Goal: Transaction & Acquisition: Obtain resource

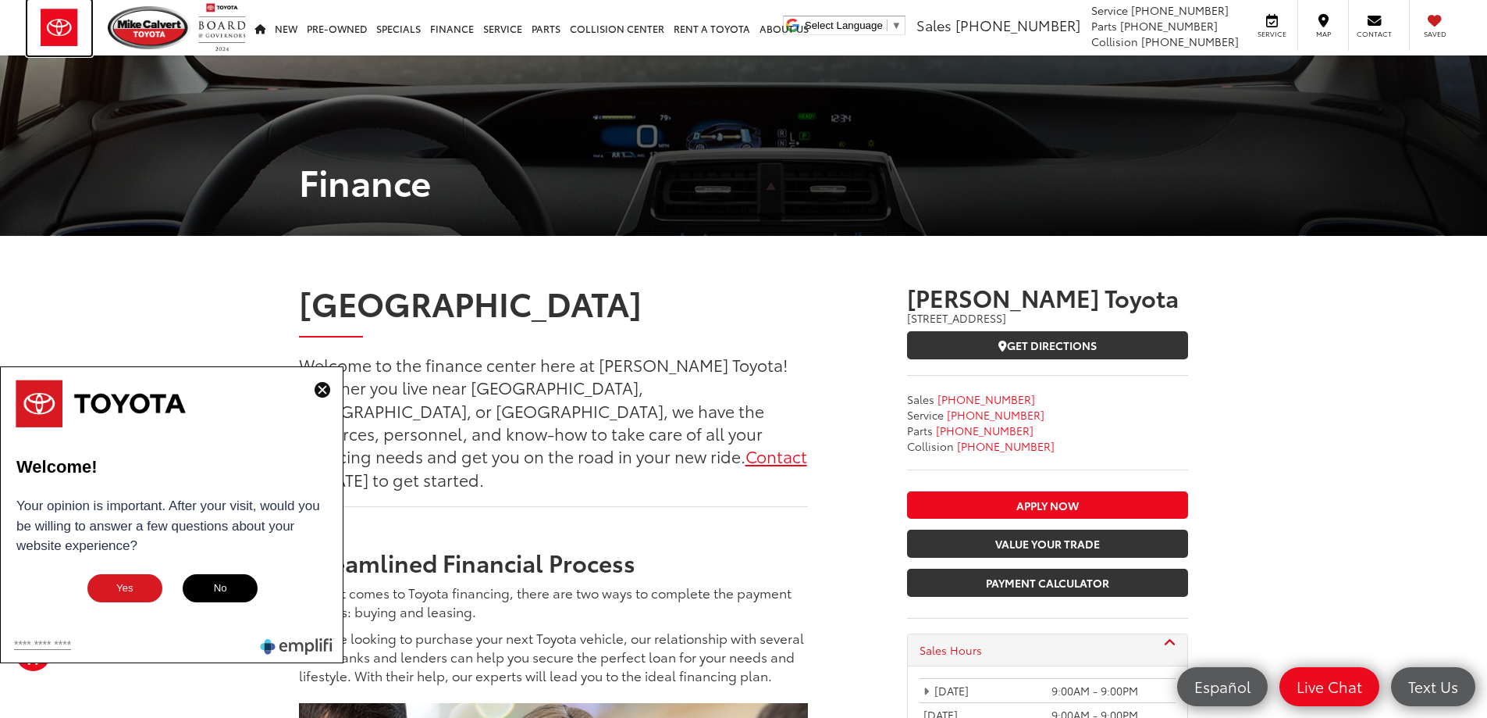
click at [69, 31] on img at bounding box center [59, 27] width 64 height 55
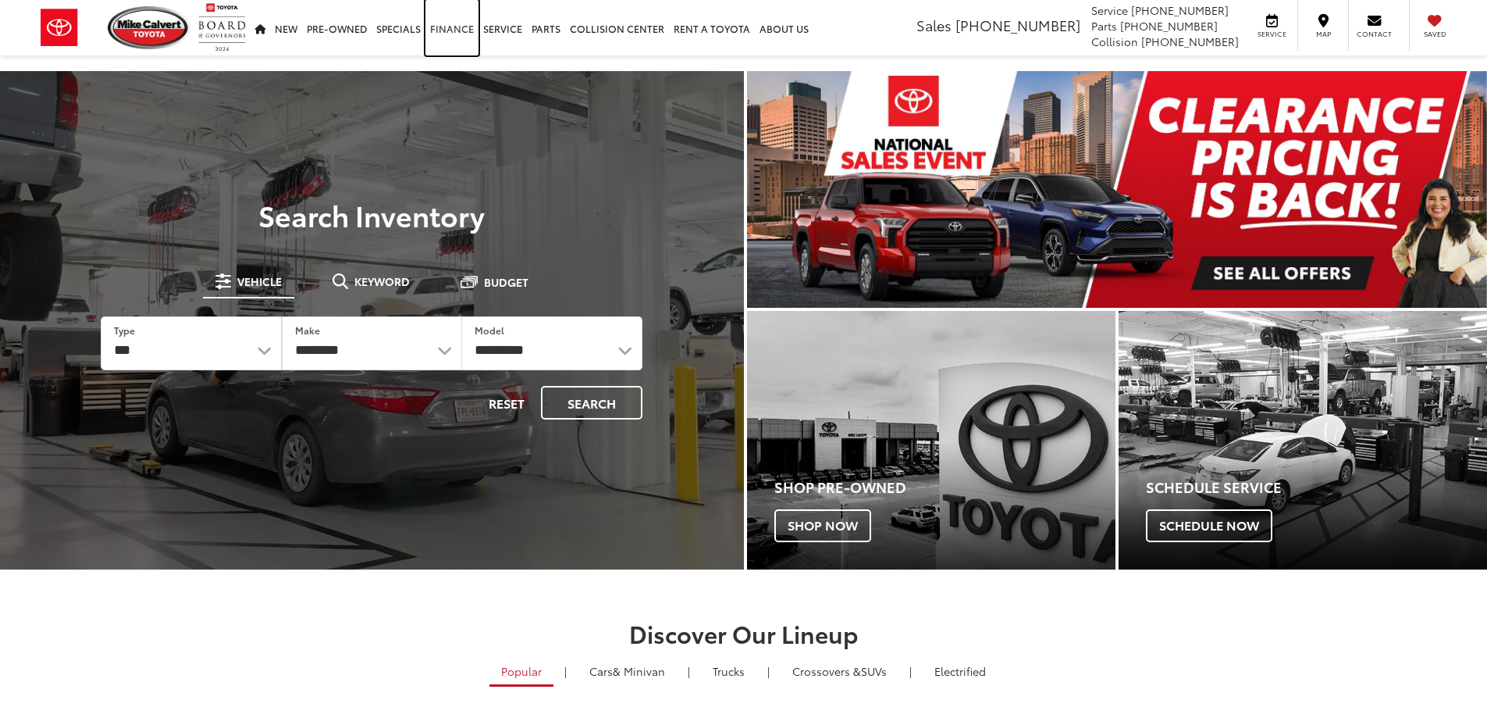
click at [455, 36] on link "Finance" at bounding box center [452, 27] width 53 height 55
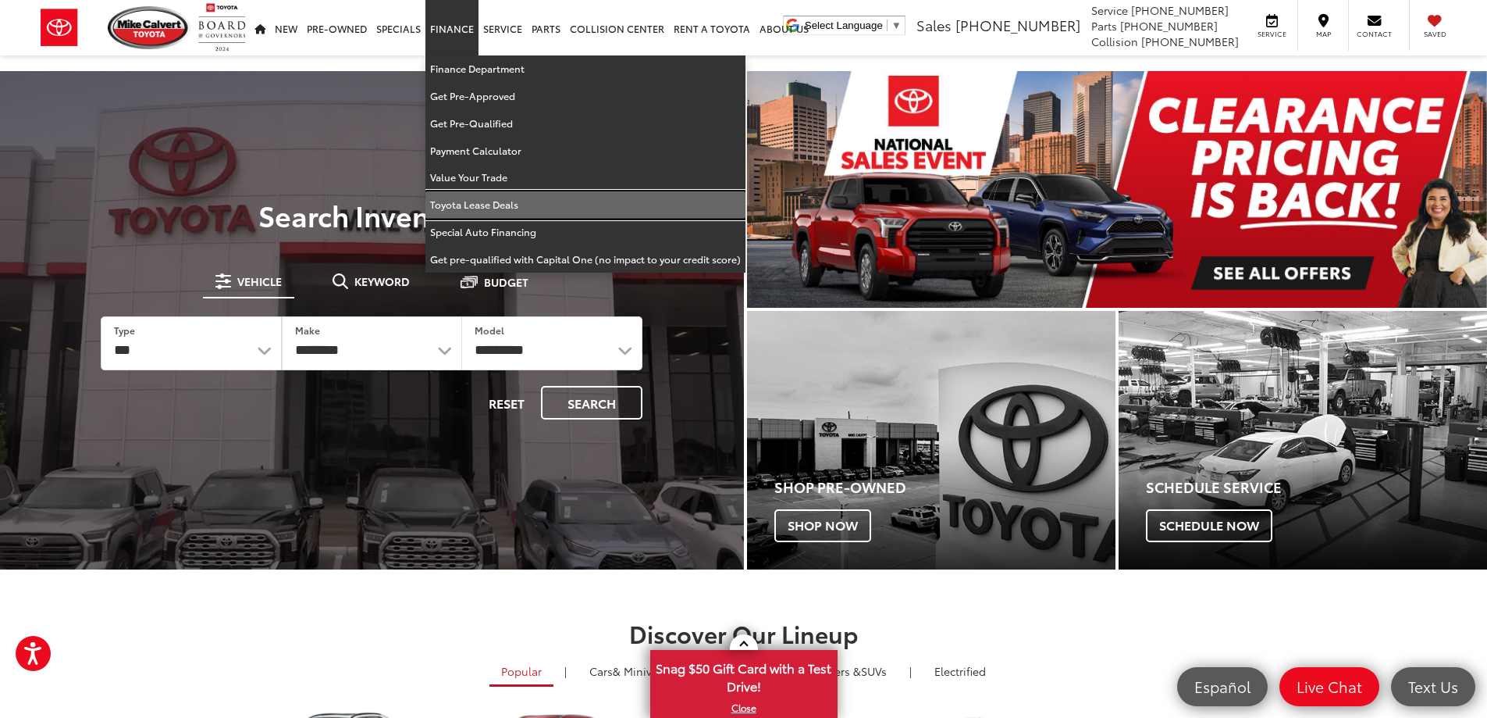
click at [481, 193] on link "Toyota Lease Deals" at bounding box center [586, 204] width 320 height 27
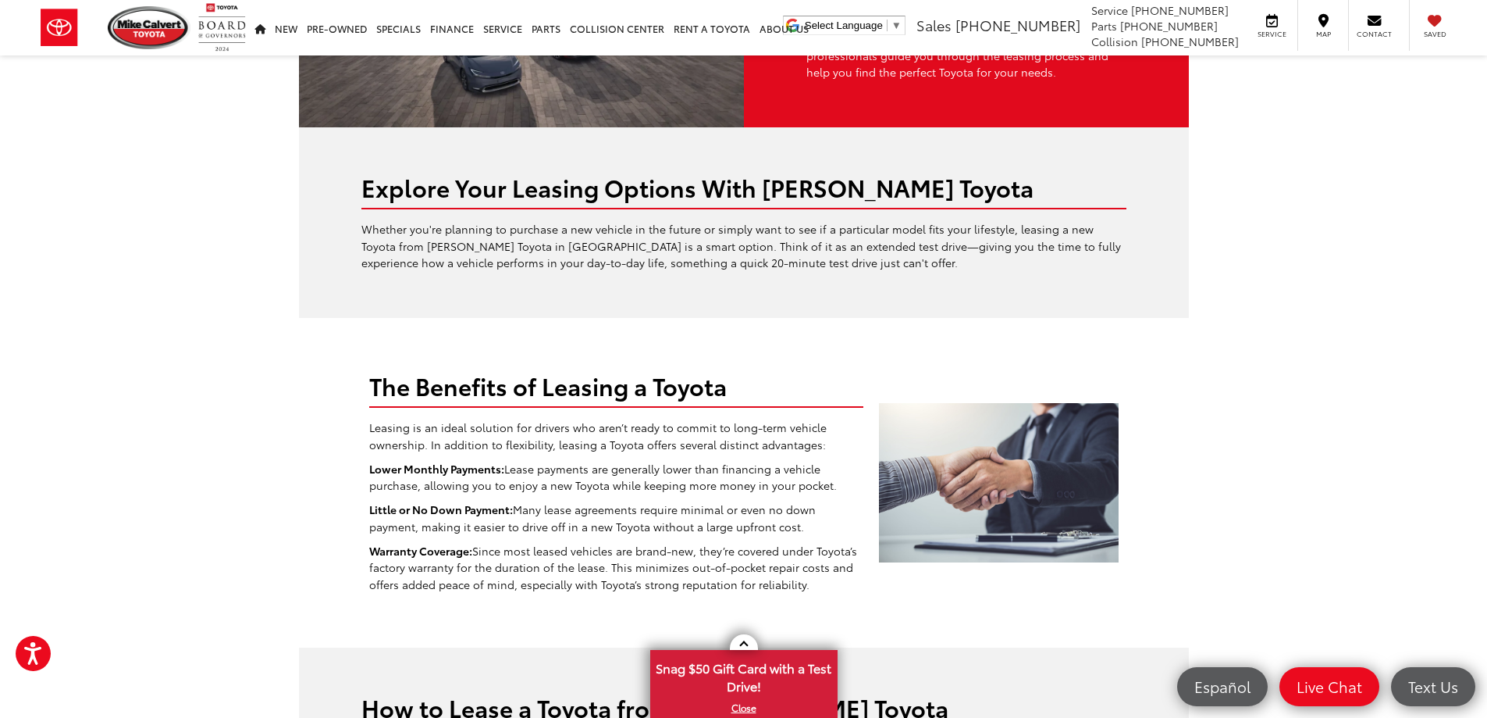
click at [670, 139] on div "Explore Your Leasing Options With [PERSON_NAME] Toyota Whether you're planning …" at bounding box center [744, 222] width 890 height 191
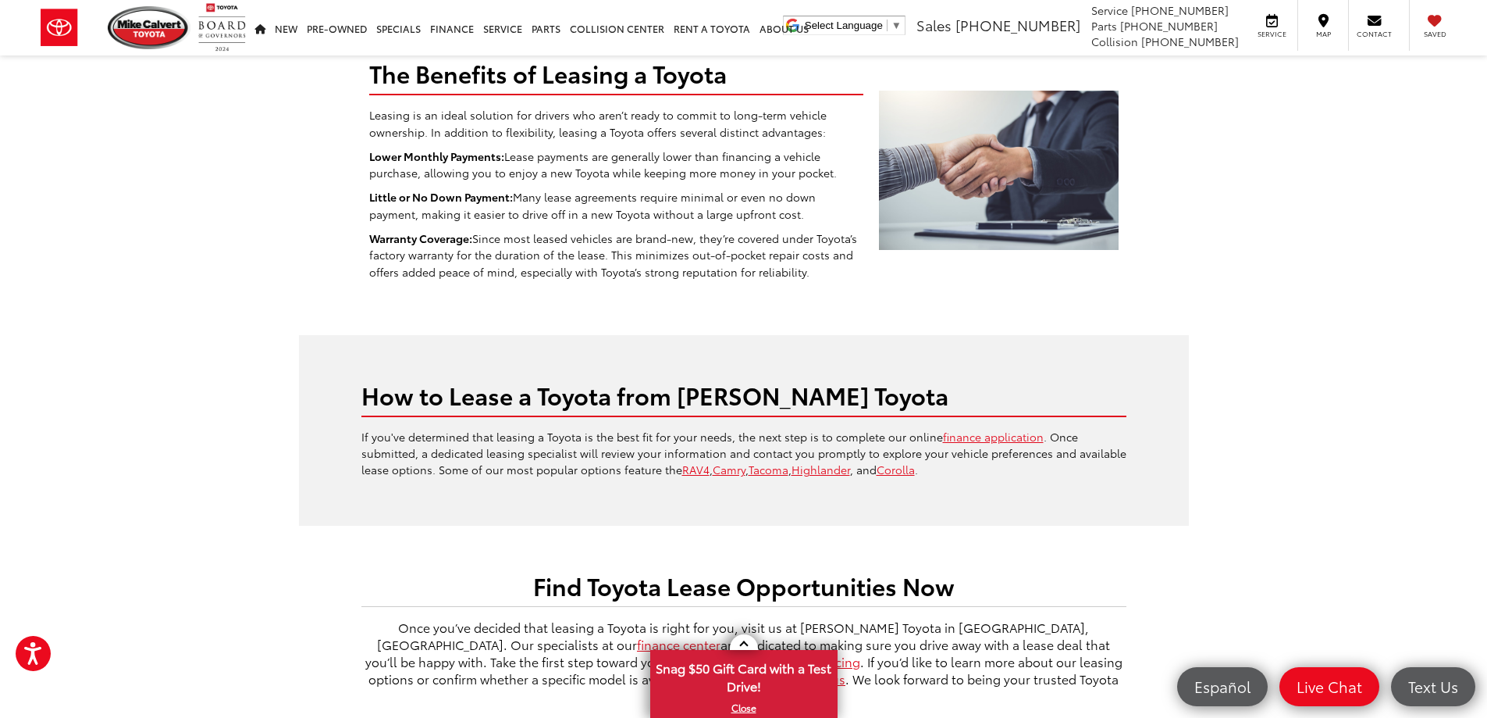
scroll to position [625, 0]
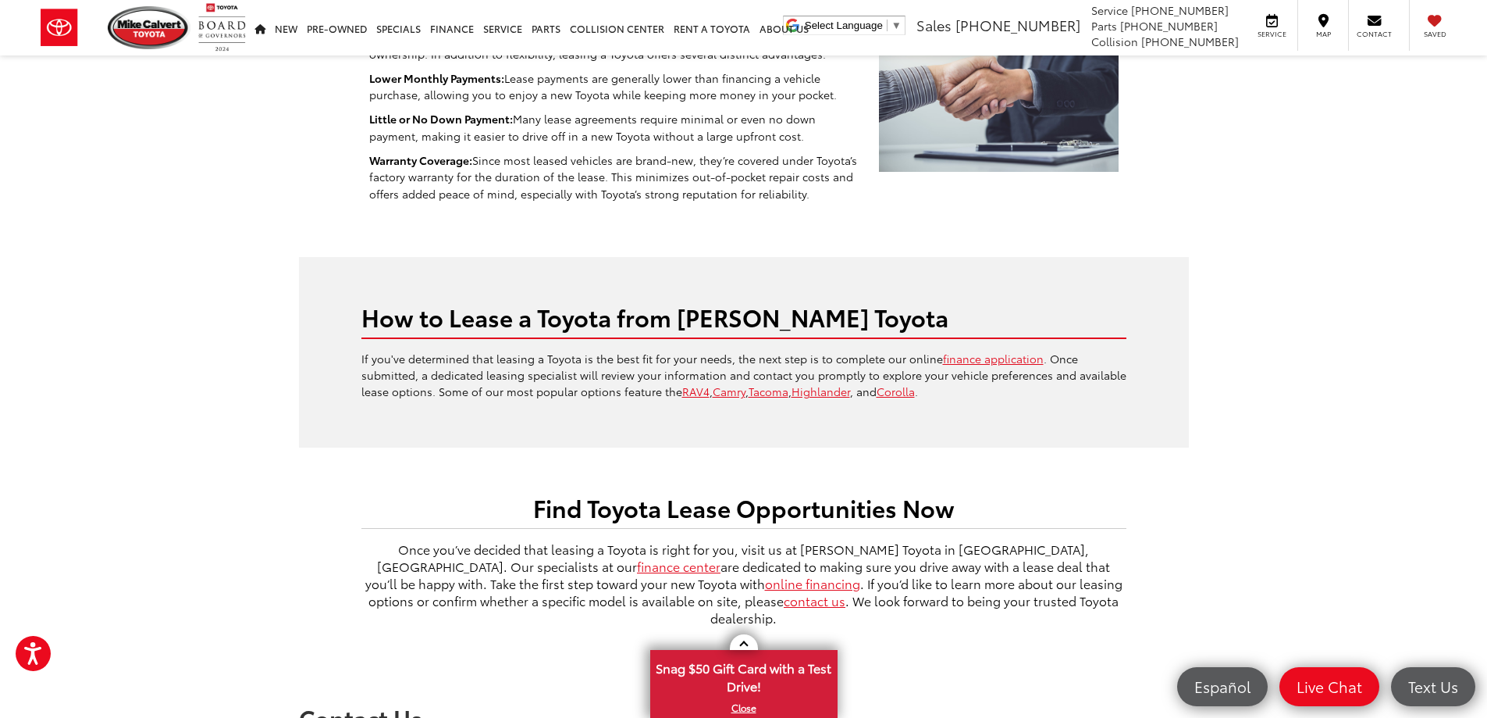
click at [600, 377] on div "How to Lease a Toyota from [PERSON_NAME] Toyota If you've determined that leasi…" at bounding box center [744, 352] width 890 height 191
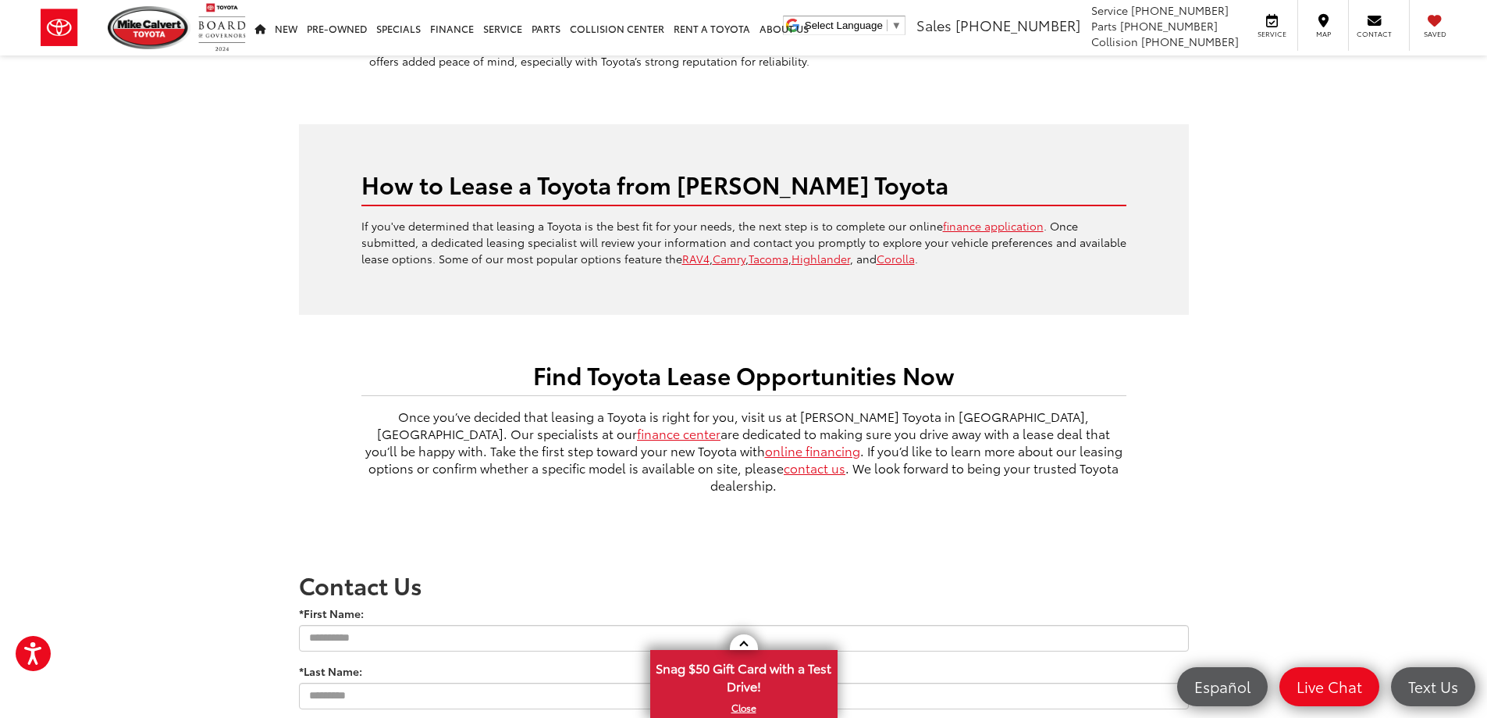
scroll to position [781, 0]
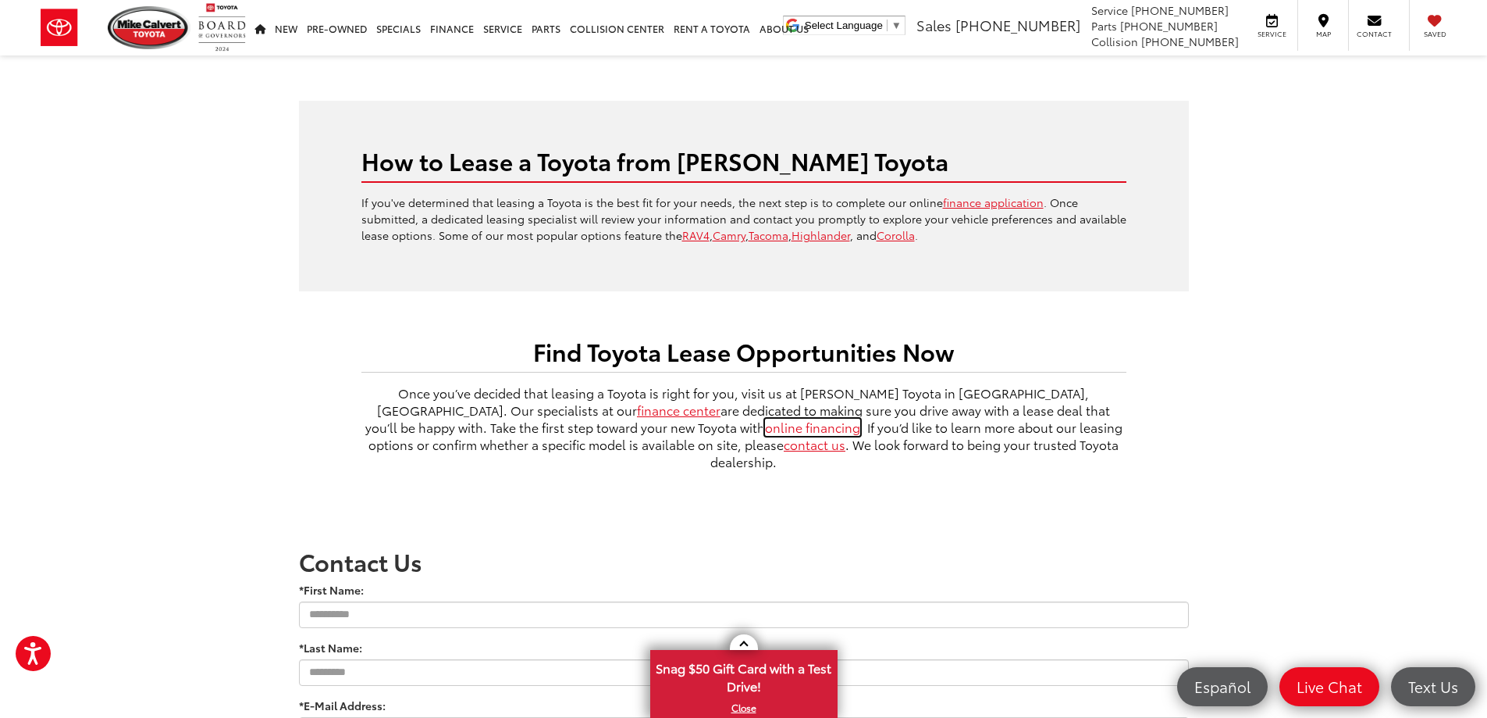
click at [765, 418] on link "online financing" at bounding box center [812, 426] width 95 height 17
